Goal: Use online tool/utility: Use online tool/utility

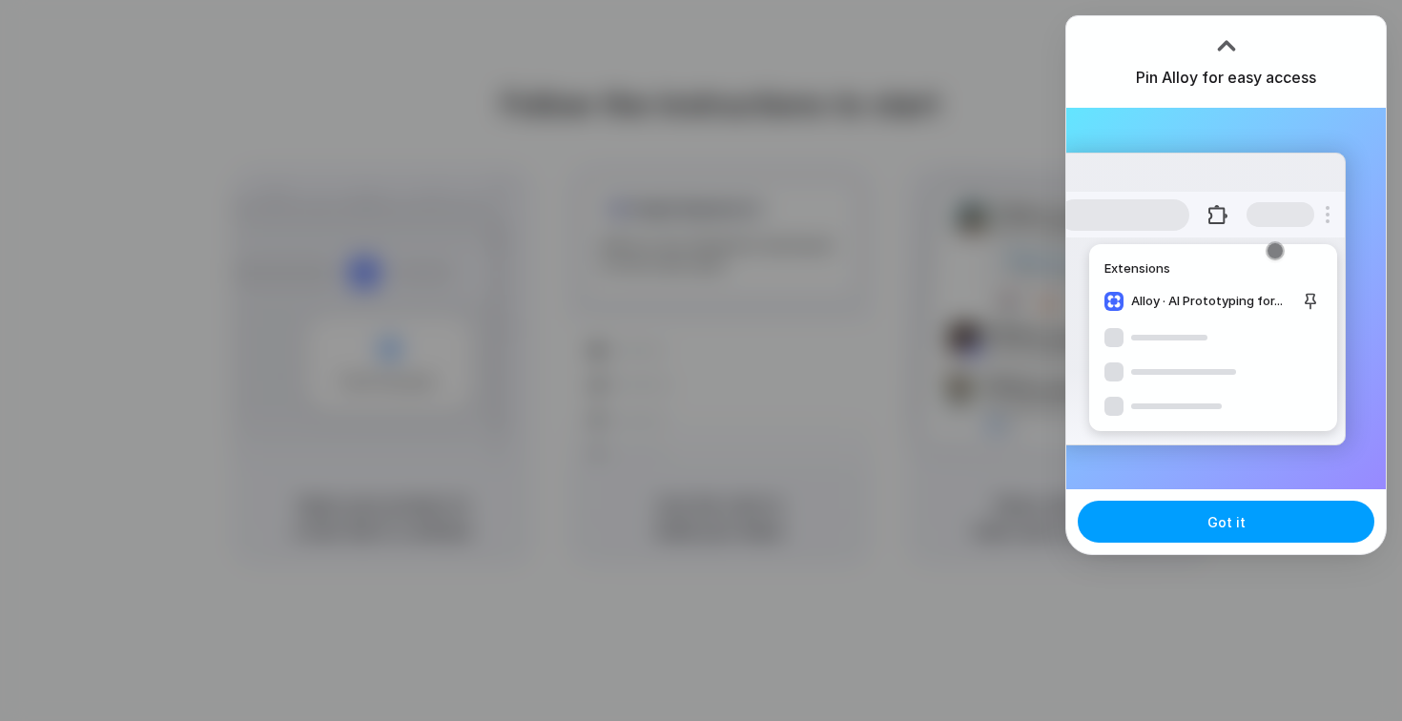
click at [1200, 522] on button "Got it" at bounding box center [1225, 522] width 297 height 42
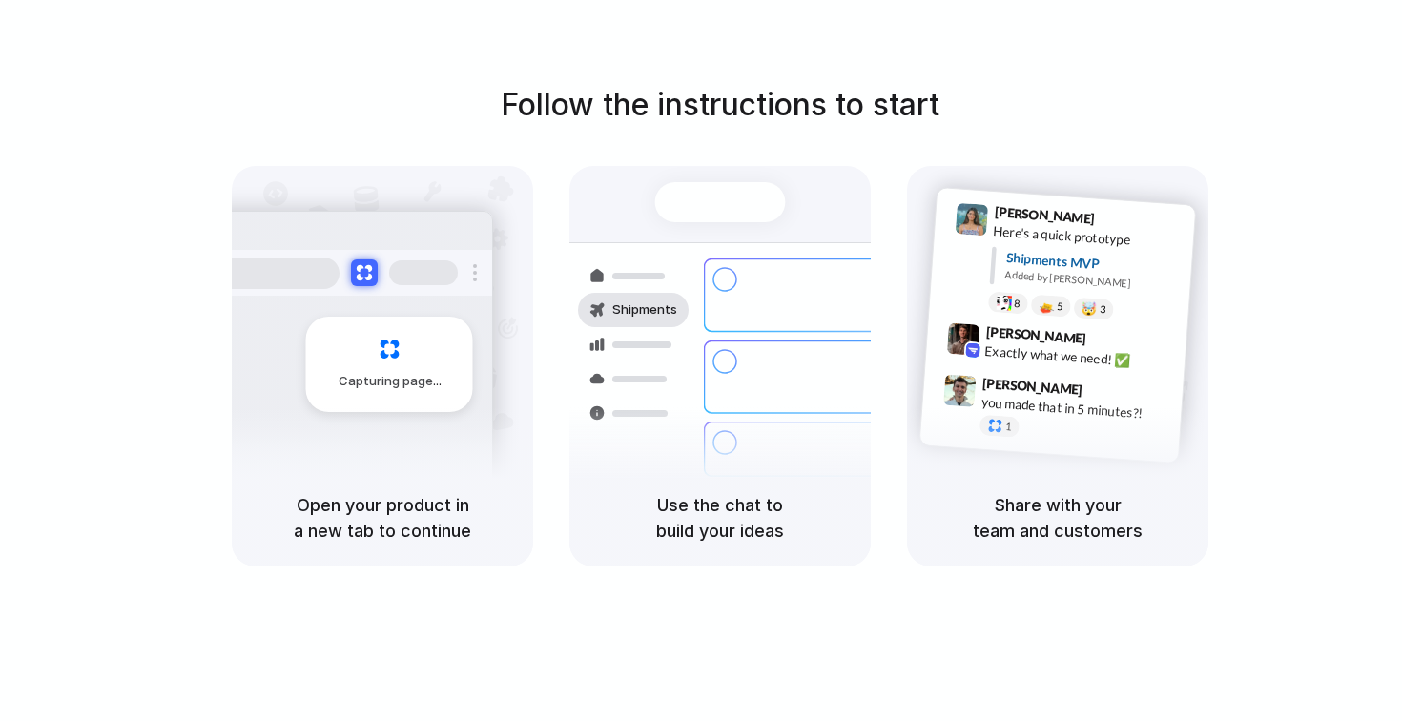
click at [359, 389] on span "Capturing page" at bounding box center [391, 381] width 106 height 19
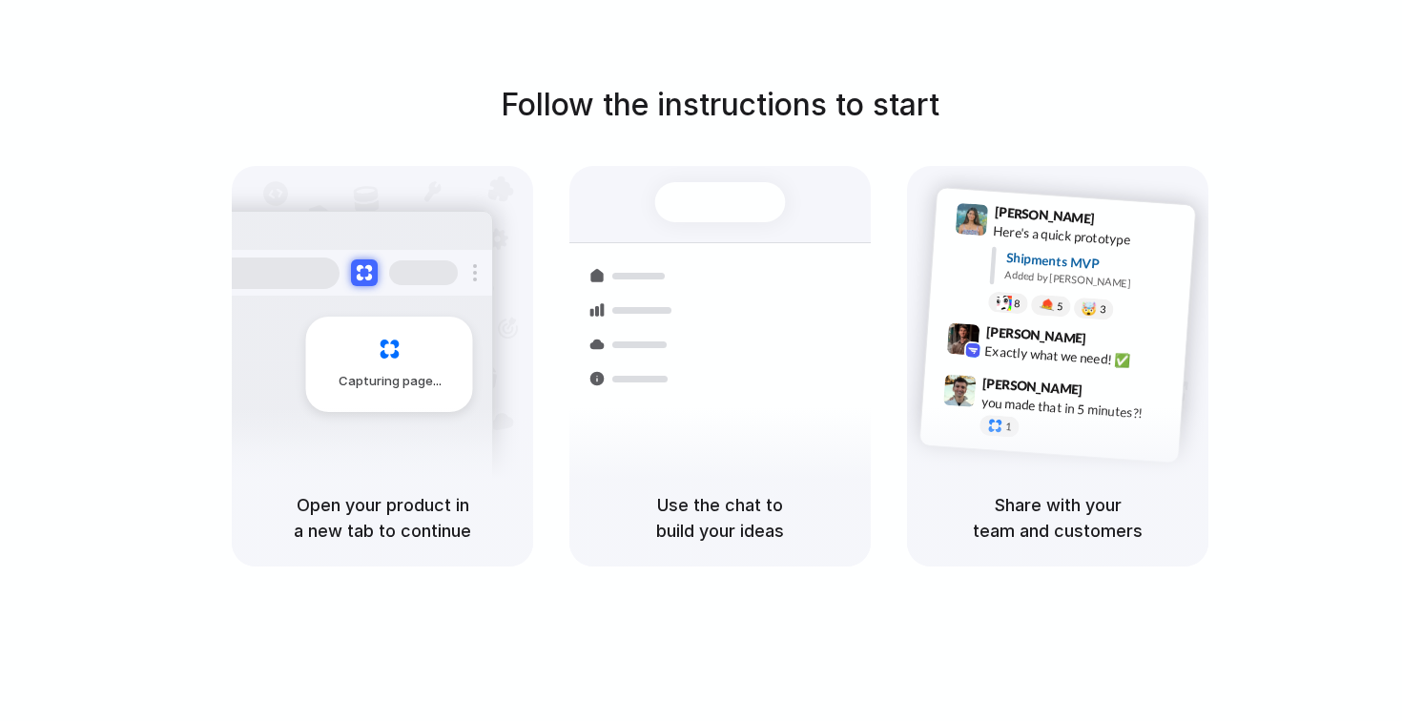
click at [435, 444] on div "Capturing page" at bounding box center [349, 357] width 288 height 293
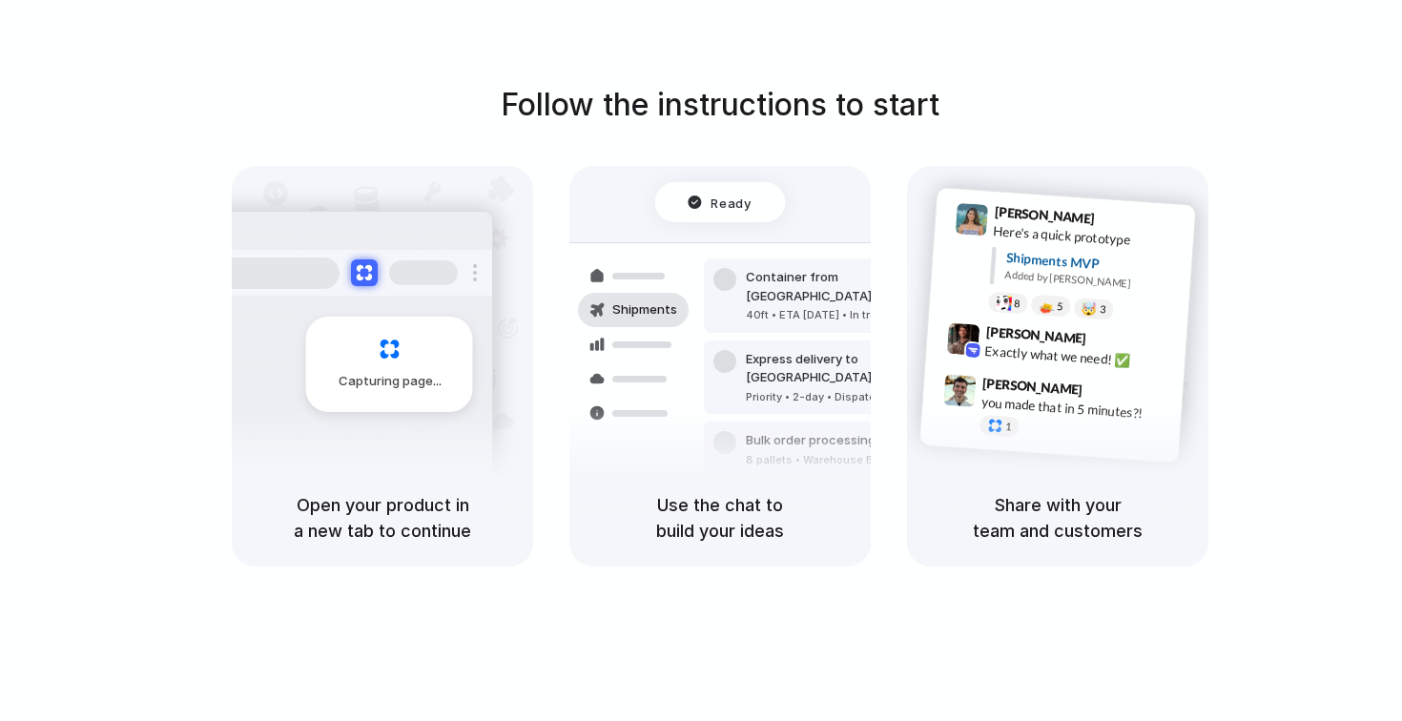
click at [701, 203] on div "Ready" at bounding box center [719, 202] width 64 height 19
